Goal: Task Accomplishment & Management: Use online tool/utility

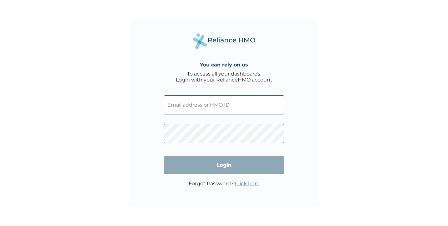
type input "TFC/10042/A"
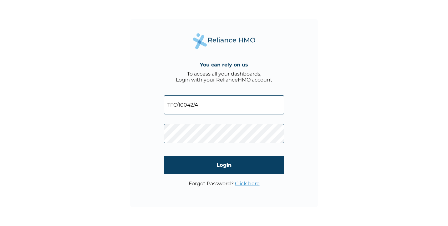
click at [232, 163] on input "Login" at bounding box center [224, 165] width 120 height 18
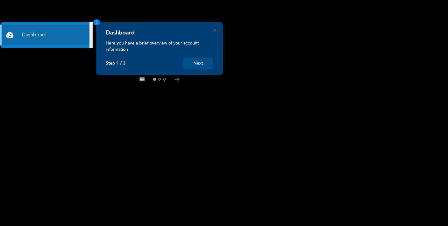
click at [214, 32] on div "Dashboard Here you have a brief overview of your account information Step 1 / 3…" at bounding box center [159, 48] width 127 height 53
click at [196, 67] on button "Next" at bounding box center [198, 64] width 30 height 12
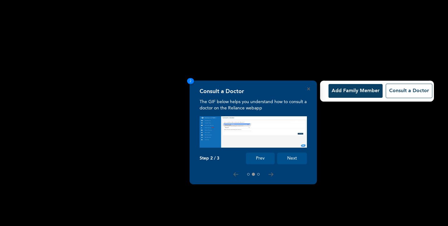
click at [288, 162] on button "Next" at bounding box center [292, 158] width 30 height 12
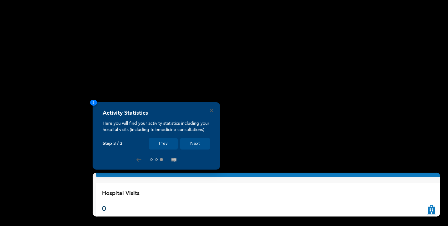
click at [212, 108] on div "Activity Statistics Here you will find your activity statistics including your …" at bounding box center [156, 135] width 127 height 67
click at [211, 113] on div "Activity Statistics Here you will find your activity statistics including your …" at bounding box center [156, 135] width 127 height 67
click at [211, 110] on icon "Close" at bounding box center [211, 110] width 3 height 3
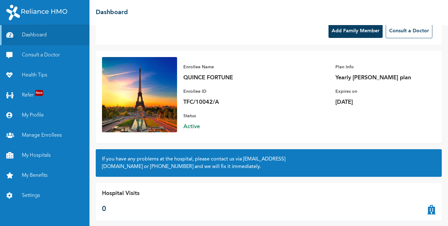
scroll to position [60, 0]
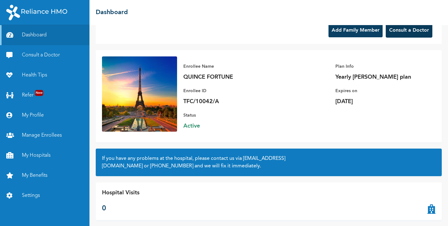
click at [396, 33] on button "Consult a Doctor" at bounding box center [409, 30] width 47 height 14
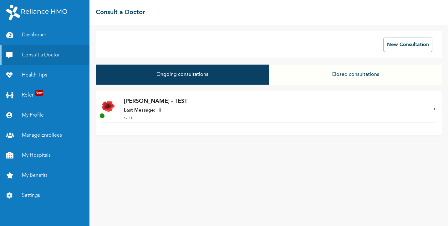
click at [135, 110] on strong "Last Message:" at bounding box center [139, 110] width 31 height 5
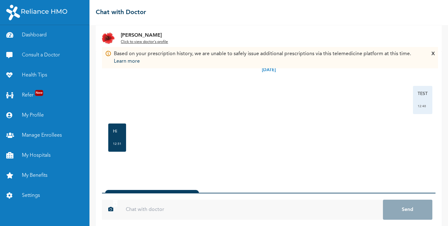
scroll to position [42, 0]
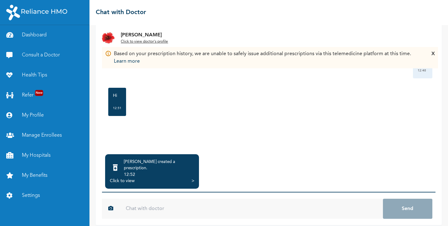
click at [121, 177] on div "Click to view" at bounding box center [122, 180] width 25 height 6
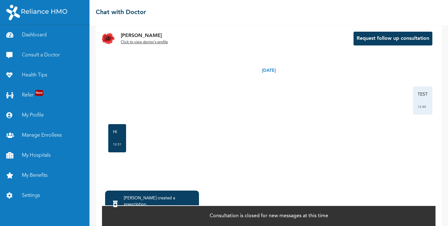
scroll to position [7, 0]
